Goal: Task Accomplishment & Management: Manage account settings

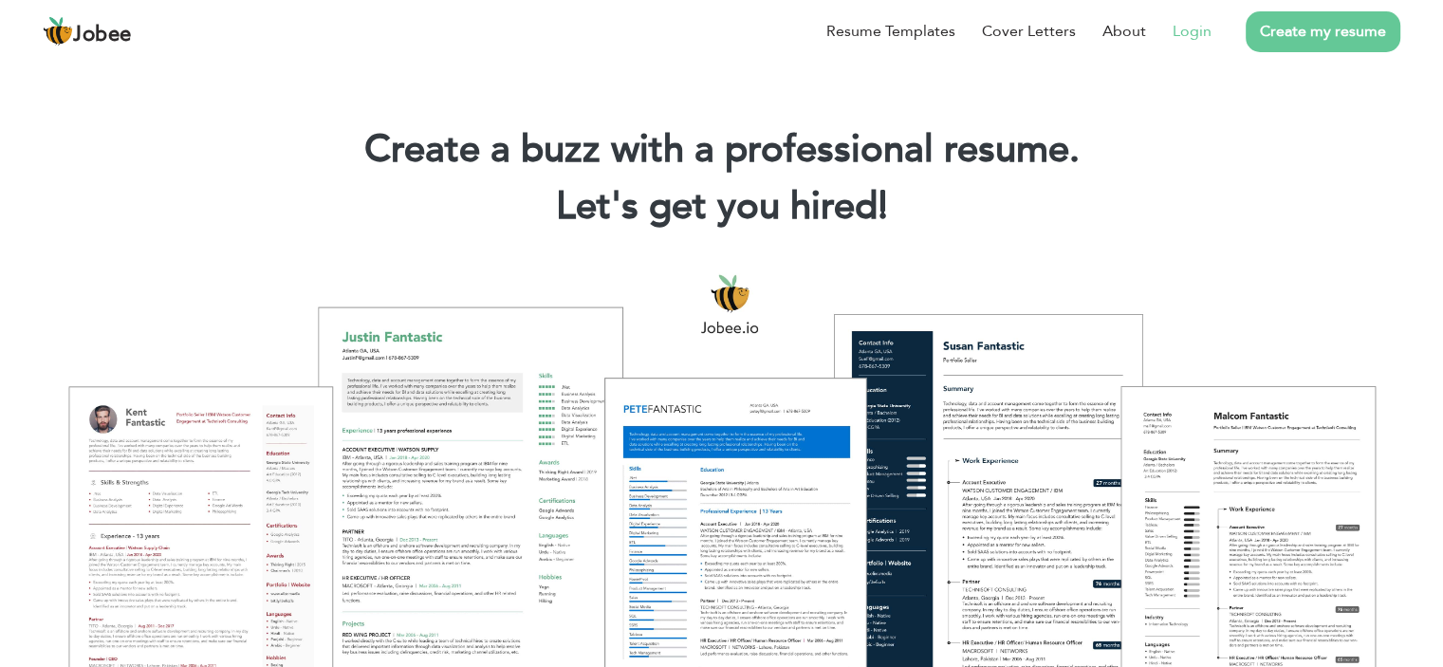
click at [1192, 36] on link "Login" at bounding box center [1192, 31] width 39 height 23
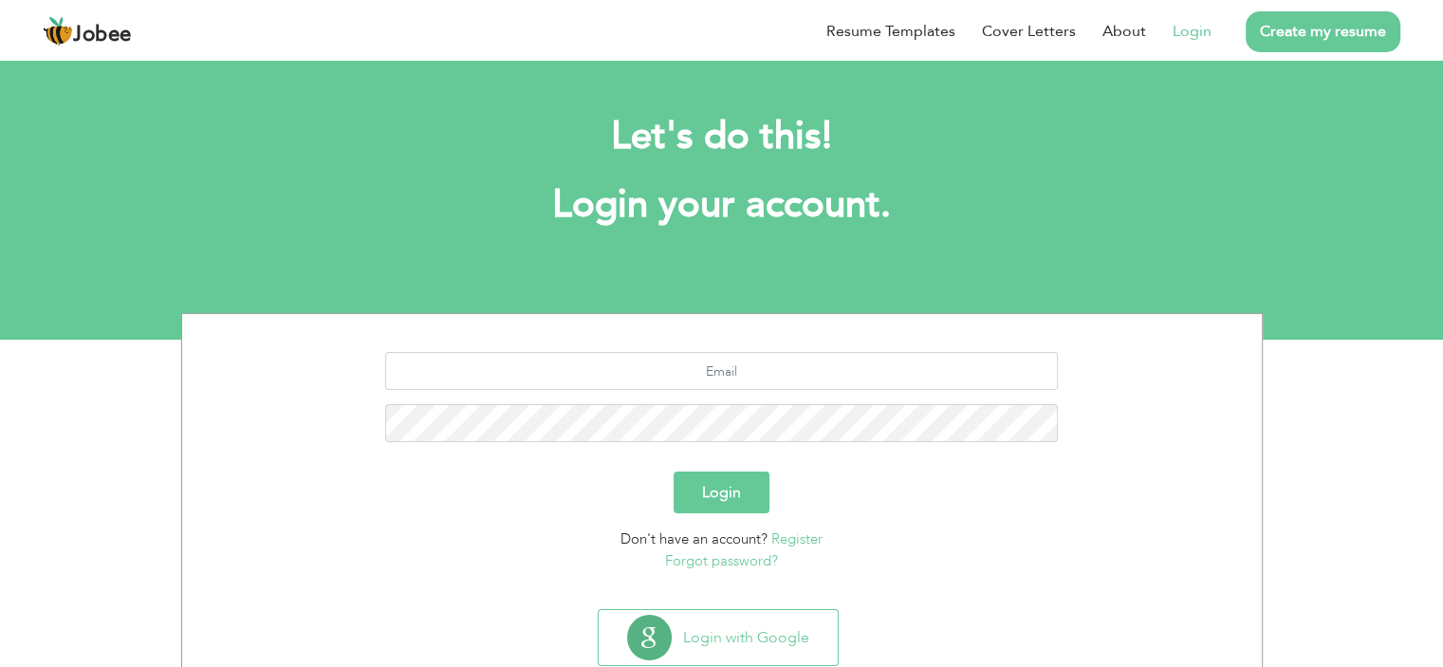
scroll to position [52, 0]
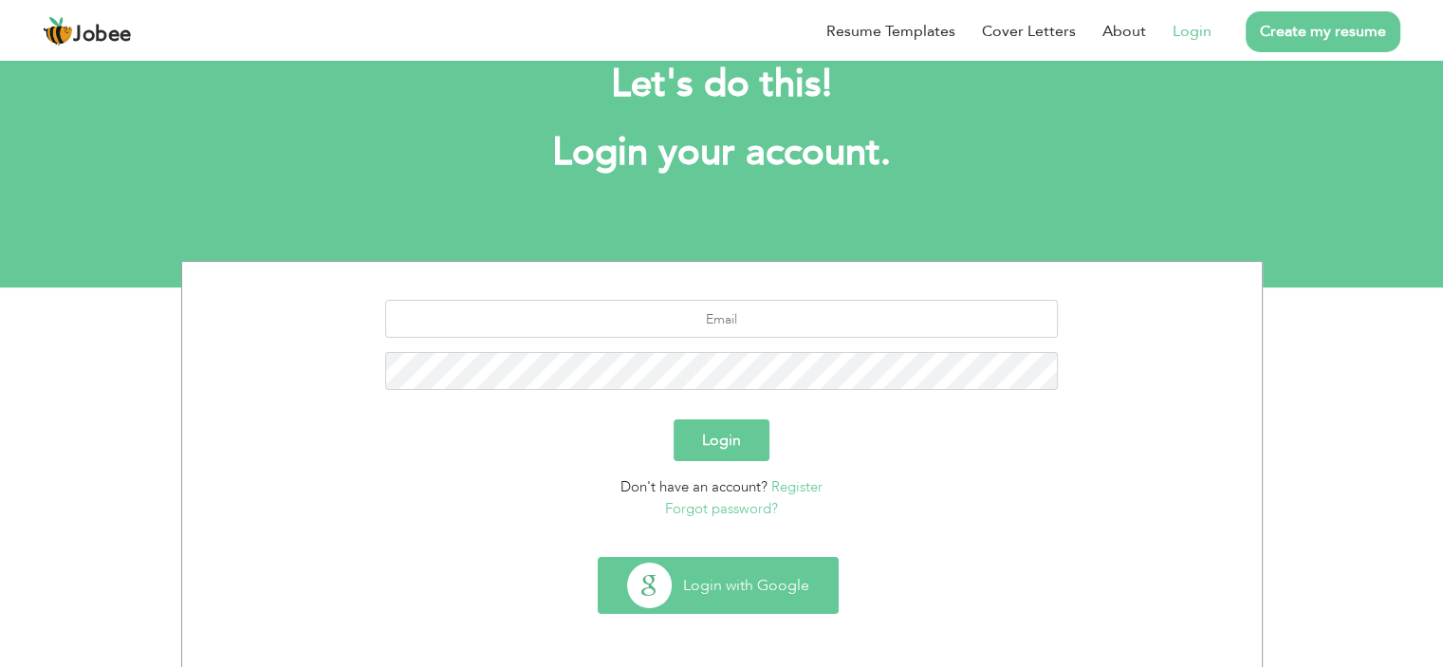
click at [712, 585] on button "Login with Google" at bounding box center [718, 585] width 239 height 55
